Goal: Use online tool/utility

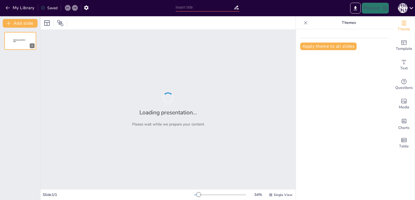
type input "Основи інклюзивної комунікації: Від доступності до взаєморозуміння"
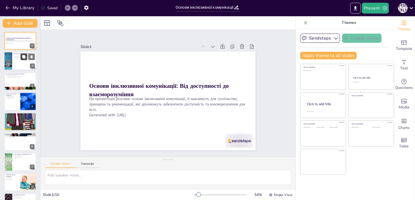
click at [23, 59] on button at bounding box center [24, 57] width 6 height 6
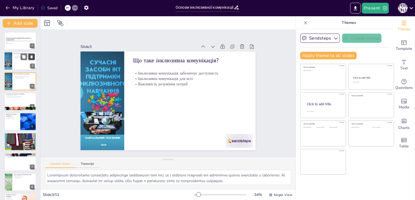
click at [32, 57] on icon at bounding box center [32, 56] width 2 height 3
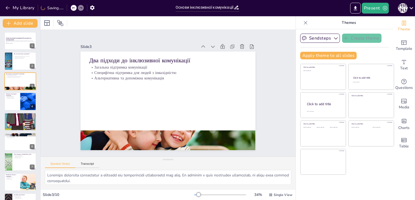
scroll to position [36, 0]
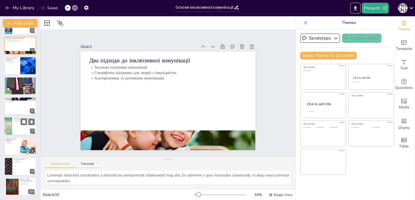
click at [17, 129] on div at bounding box center [20, 126] width 32 height 18
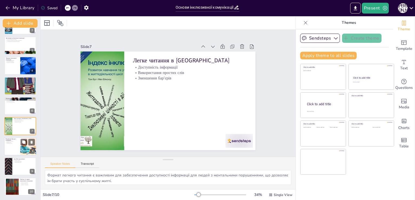
click at [12, 145] on div at bounding box center [20, 146] width 32 height 18
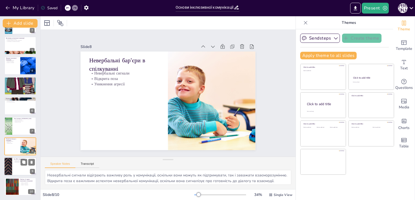
click at [16, 167] on div at bounding box center [20, 166] width 32 height 18
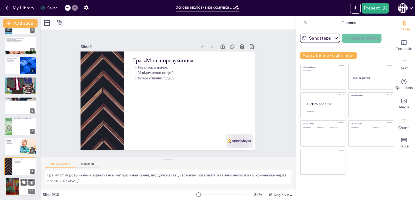
click at [21, 188] on div at bounding box center [20, 186] width 32 height 18
type textarea "Чіткість у спілкуванні є важливим аспектом, оскільки вона дозволяє уникнути неп…"
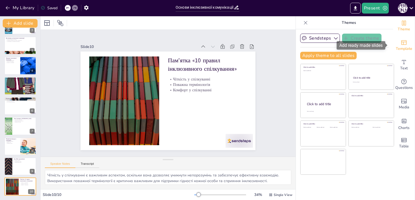
click at [403, 46] on span "Template" at bounding box center [404, 49] width 16 height 6
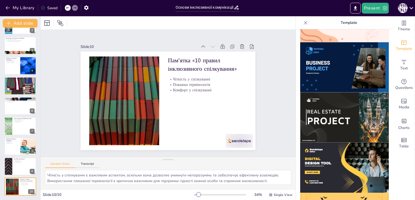
scroll to position [442, 0]
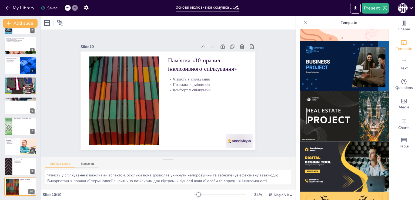
drag, startPoint x: 388, startPoint y: 144, endPoint x: 388, endPoint y: 174, distance: 29.2
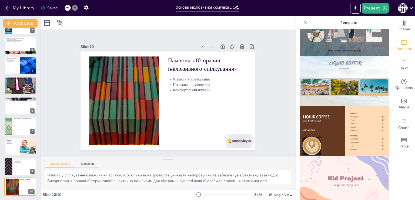
scroll to position [316, 0]
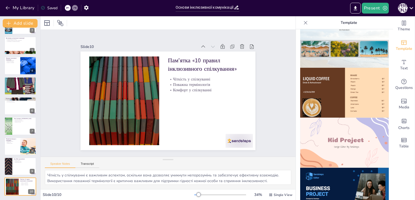
click at [347, 125] on img at bounding box center [344, 142] width 89 height 50
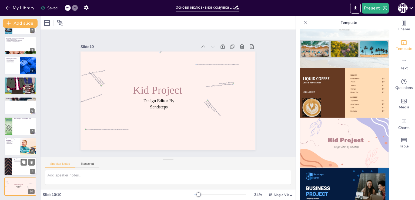
click at [25, 166] on div at bounding box center [20, 166] width 32 height 18
type textarea "Гра «Міст порозуміння» є ефективним методом навчання, що допомагає учасникам ро…"
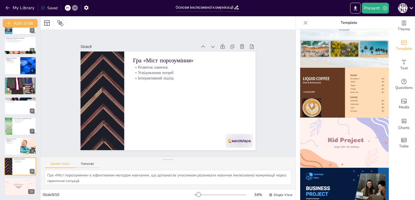
click at [320, 126] on img at bounding box center [344, 142] width 89 height 50
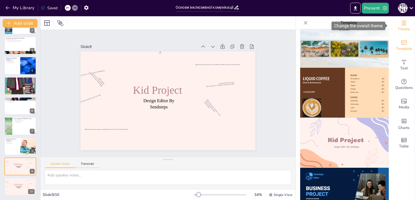
click at [401, 23] on icon "Change the overall theme" at bounding box center [404, 23] width 6 height 6
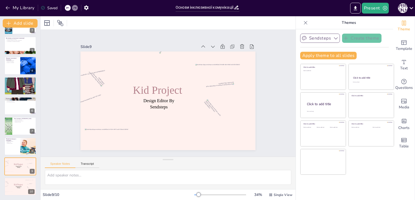
click at [333, 39] on icon "button" at bounding box center [335, 37] width 5 height 5
click at [49, 22] on icon at bounding box center [46, 22] width 5 height 5
